Goal: Find specific page/section: Find specific page/section

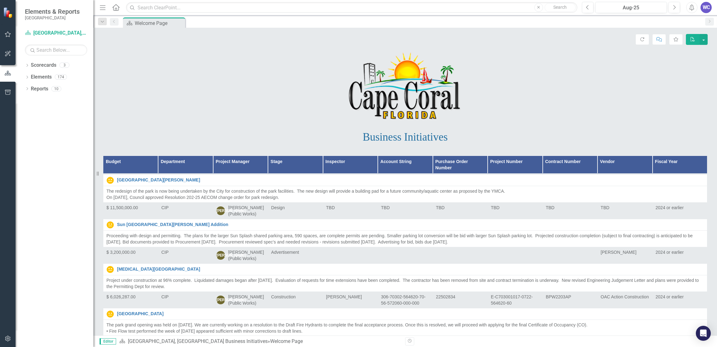
scroll to position [560, 0]
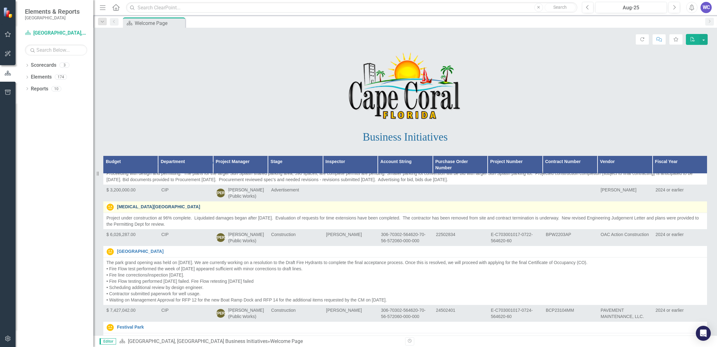
click at [124, 204] on link "[MEDICAL_DATA][GEOGRAPHIC_DATA]" at bounding box center [410, 206] width 587 height 5
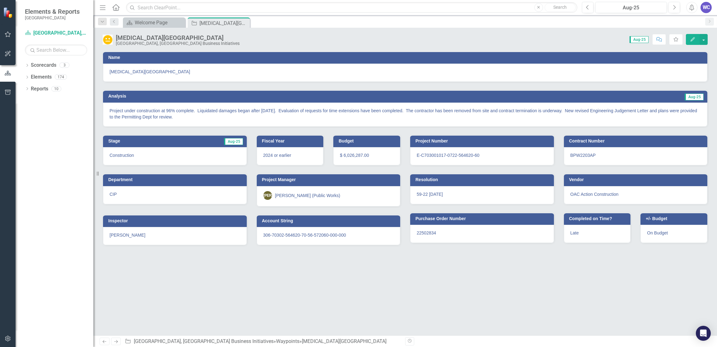
click at [106, 37] on img at bounding box center [108, 40] width 10 height 10
click at [244, 23] on icon "Close" at bounding box center [244, 23] width 6 height 5
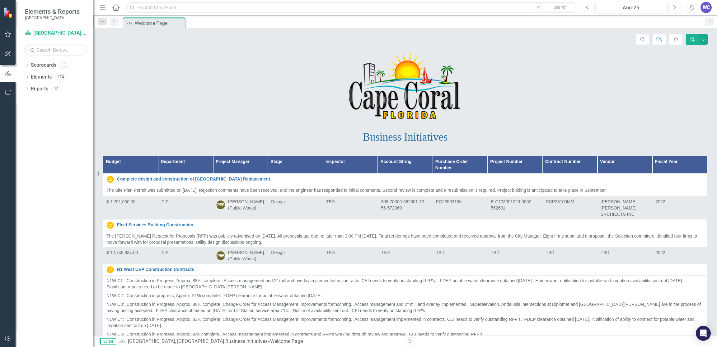
click at [590, 7] on button "Previous" at bounding box center [588, 7] width 12 height 11
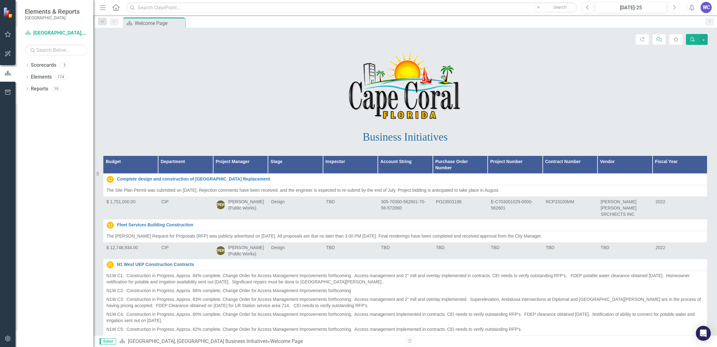
click at [675, 8] on icon "Next" at bounding box center [674, 8] width 3 height 6
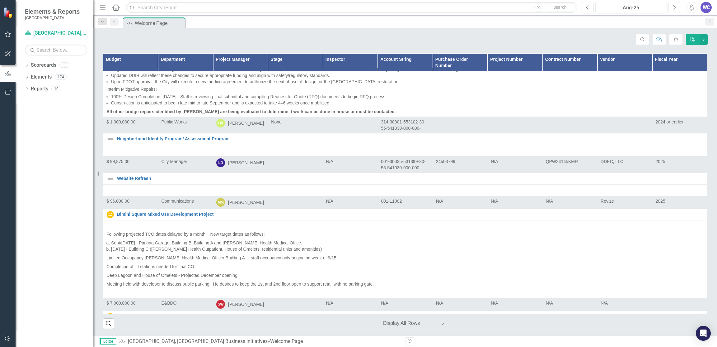
scroll to position [1308, 0]
drag, startPoint x: 96, startPoint y: 125, endPoint x: 70, endPoint y: 130, distance: 26.6
click at [70, 130] on div "Elements & Reports Cape Coral Scorecard [GEOGRAPHIC_DATA], [GEOGRAPHIC_DATA] Bu…" at bounding box center [46, 173] width 93 height 347
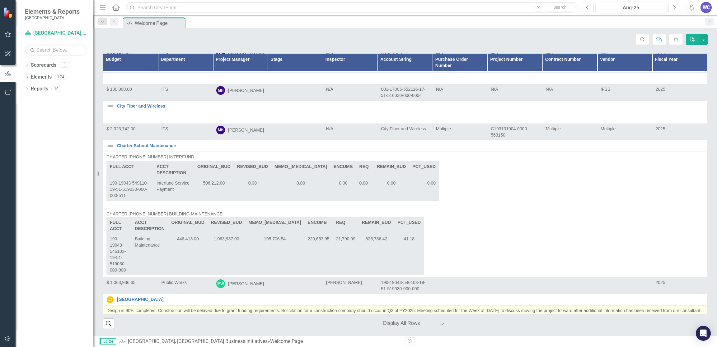
scroll to position [8722, 0]
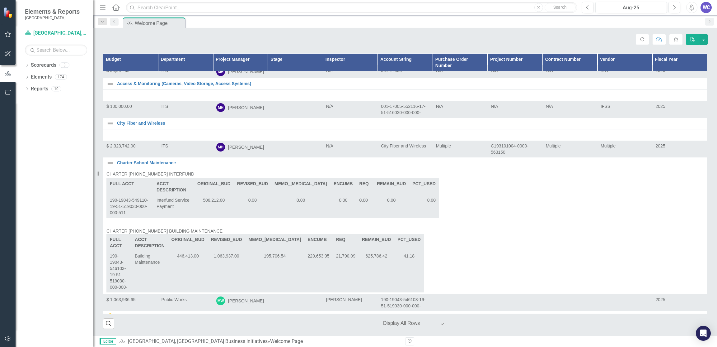
click at [245, 63] on th "Project Manager" at bounding box center [240, 62] width 55 height 18
click at [261, 57] on th "Project Manager Sort Ascending" at bounding box center [240, 62] width 55 height 18
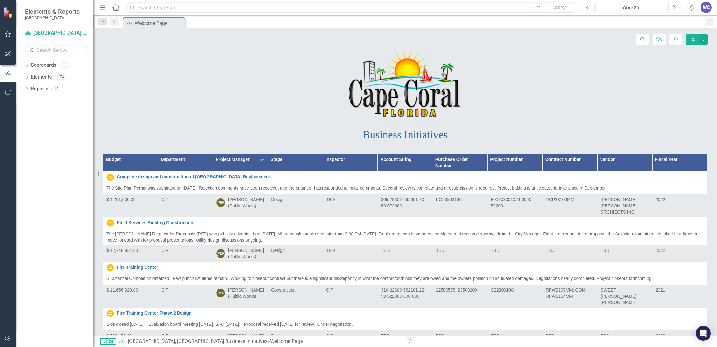
scroll to position [0, 0]
